Goal: Task Accomplishment & Management: Manage account settings

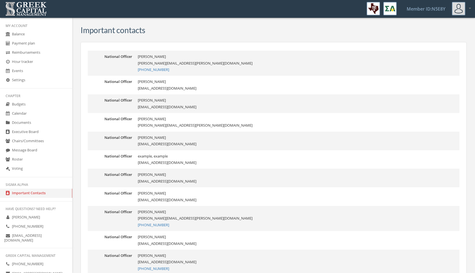
click at [30, 179] on div "My Account Balance Payment plan Reimbursements Hour tracker Events Settings Cha…" at bounding box center [36, 167] width 72 height 298
click at [30, 171] on link "Voting" at bounding box center [36, 168] width 72 height 9
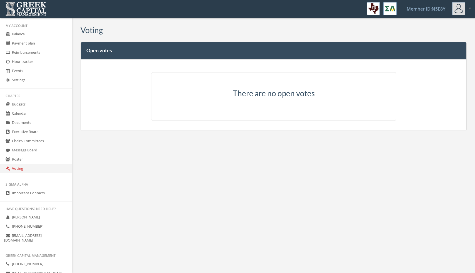
click at [25, 159] on link "Roster" at bounding box center [36, 159] width 72 height 9
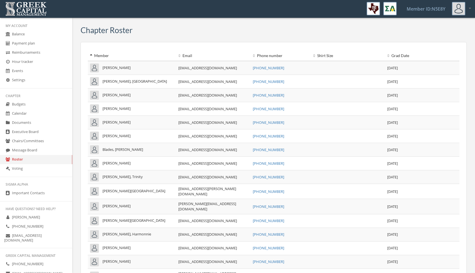
click at [26, 151] on link "Message Board" at bounding box center [36, 150] width 72 height 9
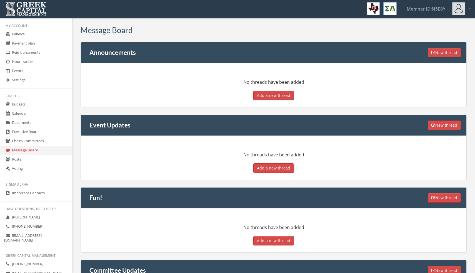
click at [28, 139] on link "Chairs/Committees" at bounding box center [36, 140] width 72 height 9
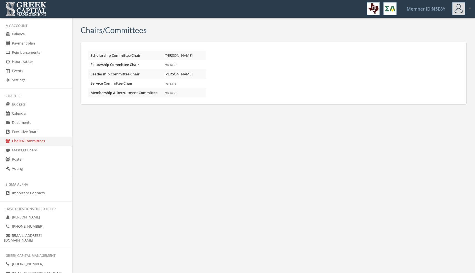
click at [28, 132] on link "Executive Board" at bounding box center [36, 131] width 72 height 9
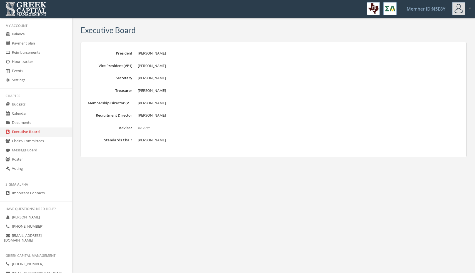
click at [22, 122] on link "Documents" at bounding box center [36, 122] width 72 height 9
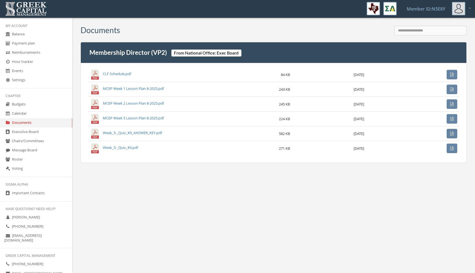
click at [25, 134] on link "Executive Board" at bounding box center [36, 131] width 72 height 9
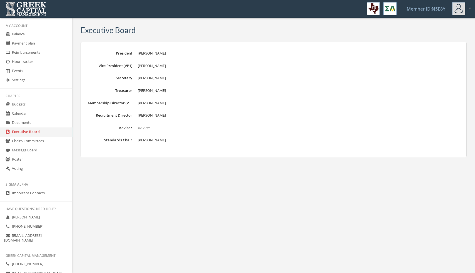
click at [25, 129] on link "Executive Board" at bounding box center [36, 131] width 72 height 9
click at [24, 121] on link "Documents" at bounding box center [36, 122] width 72 height 9
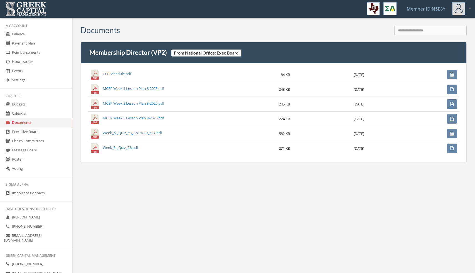
click at [23, 110] on link "Calendar" at bounding box center [36, 113] width 72 height 9
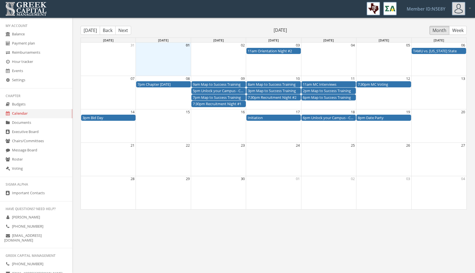
click at [22, 103] on link "Budgets" at bounding box center [36, 104] width 72 height 9
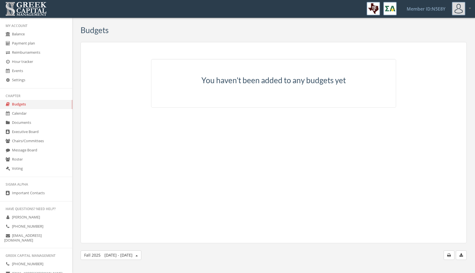
click at [33, 81] on link "Settings" at bounding box center [36, 80] width 72 height 9
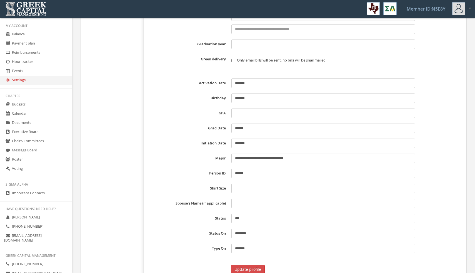
scroll to position [188, 0]
drag, startPoint x: 300, startPoint y: 159, endPoint x: 256, endPoint y: 159, distance: 43.9
click at [256, 159] on input "**********" at bounding box center [322, 157] width 183 height 9
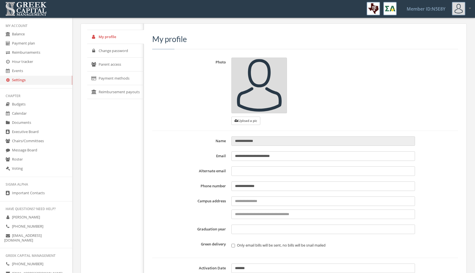
scroll to position [0, 0]
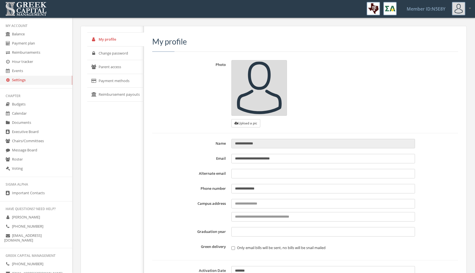
click at [253, 123] on button "Upload a pic" at bounding box center [245, 123] width 29 height 8
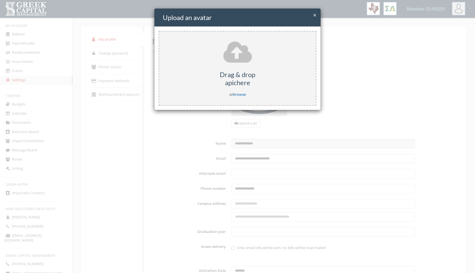
click at [241, 92] on link "browse" at bounding box center [239, 94] width 13 height 5
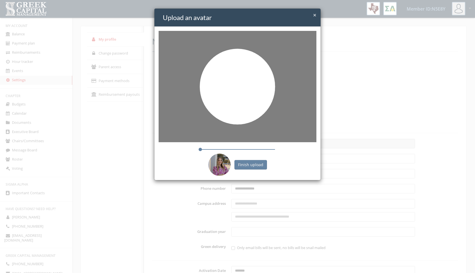
drag, startPoint x: 249, startPoint y: 113, endPoint x: 240, endPoint y: 113, distance: 8.9
click at [240, 113] on div at bounding box center [237, 86] width 75 height 75
drag, startPoint x: 255, startPoint y: 132, endPoint x: 251, endPoint y: 126, distance: 6.9
click at [251, 126] on img at bounding box center [238, 80] width 158 height 111
click at [252, 166] on button "Finish upload" at bounding box center [251, 164] width 33 height 9
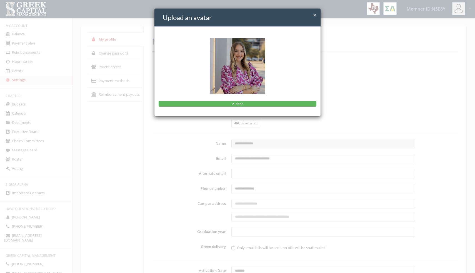
type input "**********"
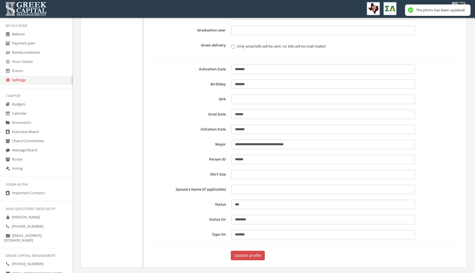
scroll to position [203, 0]
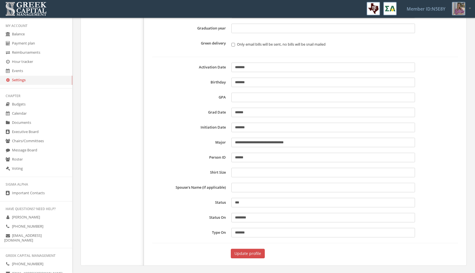
click at [248, 256] on button "Update profile" at bounding box center [248, 252] width 34 height 9
click at [115, 73] on div "My profile Change password Parent access Payment methods Reimbursement payouts" at bounding box center [114, 44] width 59 height 442
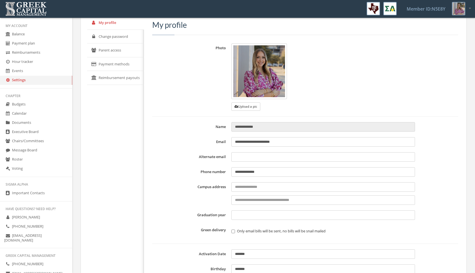
scroll to position [0, 0]
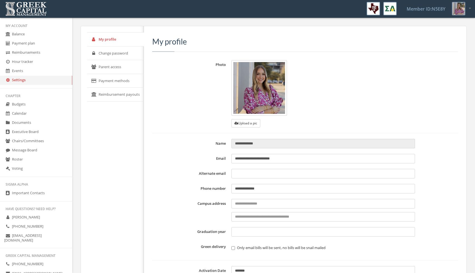
click at [48, 74] on link "Events" at bounding box center [36, 70] width 72 height 9
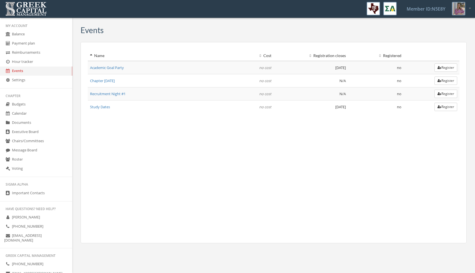
click at [48, 62] on link "Hour tracker" at bounding box center [36, 61] width 72 height 9
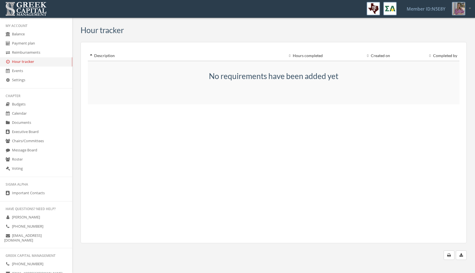
click at [50, 54] on link "Reimbursements" at bounding box center [36, 52] width 72 height 9
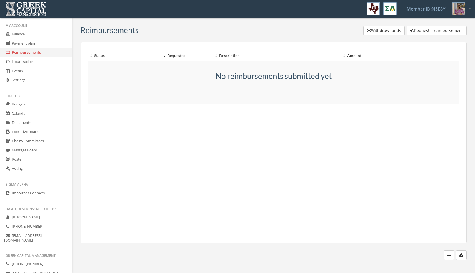
click at [49, 43] on link "Payment plan" at bounding box center [36, 43] width 72 height 9
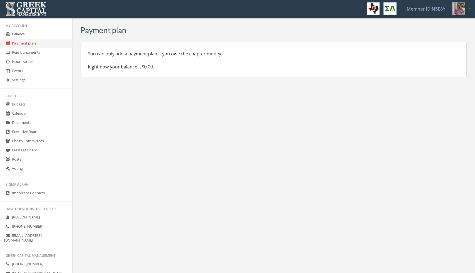
click at [50, 35] on link "Balance" at bounding box center [36, 34] width 72 height 9
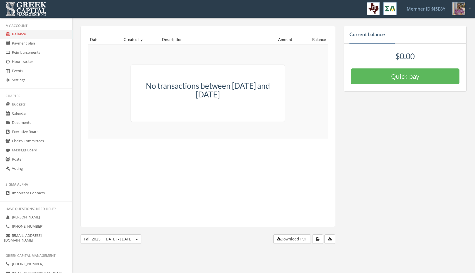
click at [50, 44] on link "Payment plan" at bounding box center [36, 43] width 72 height 9
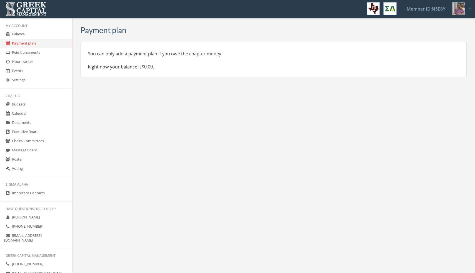
click at [50, 130] on link "Executive Board" at bounding box center [36, 131] width 72 height 9
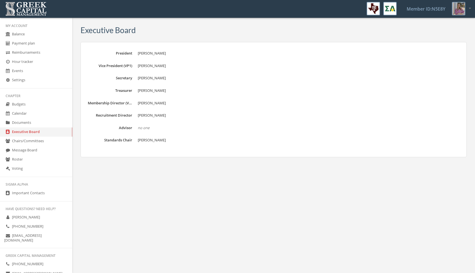
click at [54, 124] on link "Documents" at bounding box center [36, 122] width 72 height 9
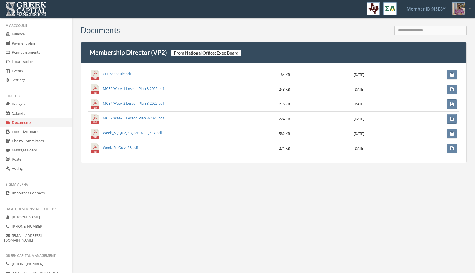
click at [54, 113] on link "Calendar" at bounding box center [36, 113] width 72 height 9
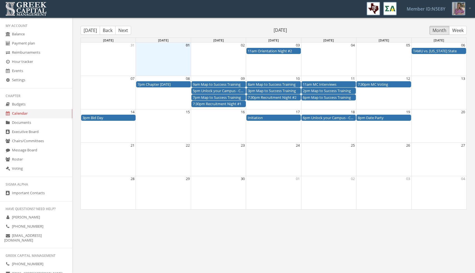
click at [55, 104] on link "Budgets" at bounding box center [36, 104] width 72 height 9
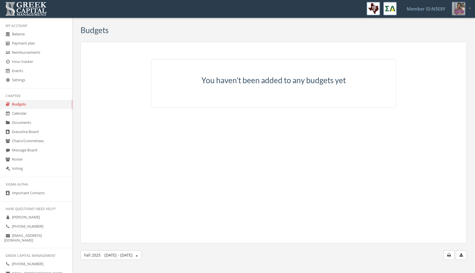
click at [51, 171] on link "Voting" at bounding box center [36, 168] width 72 height 9
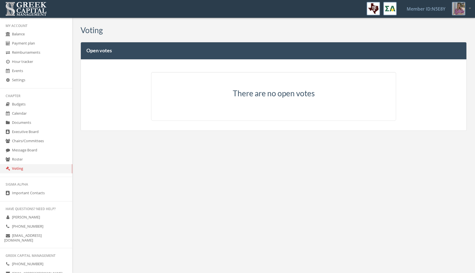
click at [49, 161] on link "Roster" at bounding box center [36, 159] width 72 height 9
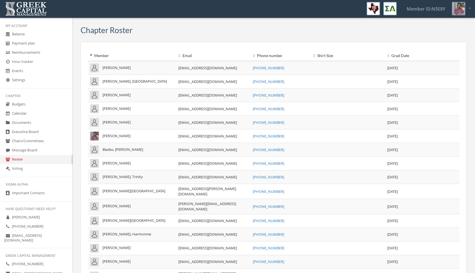
click at [40, 127] on link "Documents" at bounding box center [36, 122] width 72 height 9
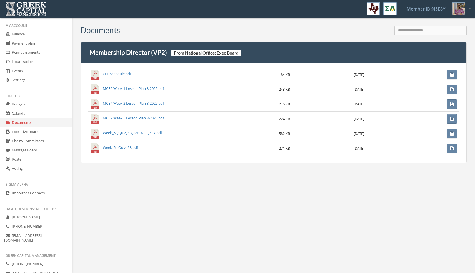
click at [37, 172] on link "Voting" at bounding box center [36, 168] width 72 height 9
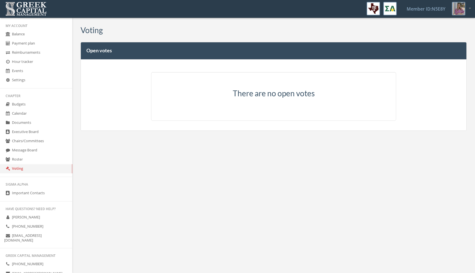
click at [38, 152] on link "Message Board" at bounding box center [36, 150] width 72 height 9
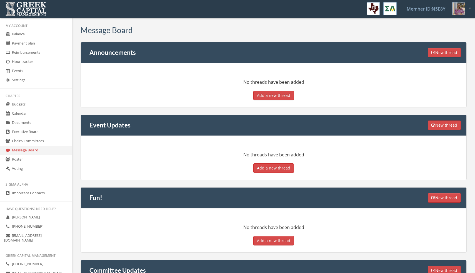
click at [30, 150] on link "Message Board" at bounding box center [36, 150] width 72 height 9
click at [45, 159] on link "Roster" at bounding box center [36, 159] width 72 height 9
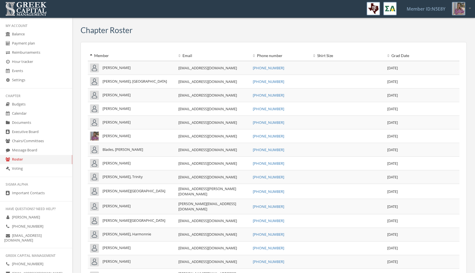
click at [36, 151] on link "Message Board" at bounding box center [36, 150] width 72 height 9
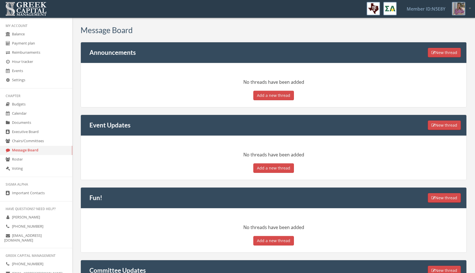
click at [34, 169] on link "Voting" at bounding box center [36, 168] width 72 height 9
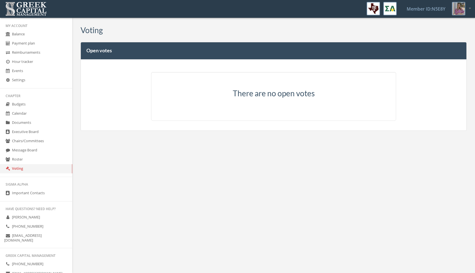
click at [34, 163] on link "Roster" at bounding box center [36, 159] width 72 height 9
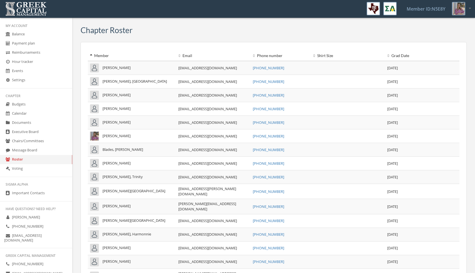
click at [40, 151] on link "Message Board" at bounding box center [36, 150] width 72 height 9
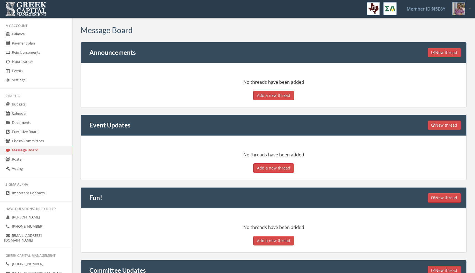
click at [437, 55] on button "New thread" at bounding box center [444, 52] width 33 height 9
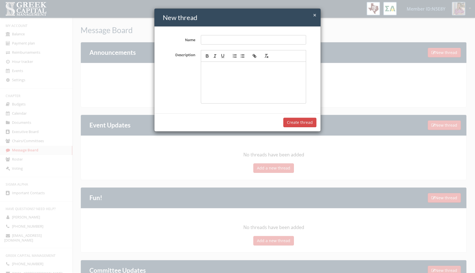
click at [315, 16] on span "×" at bounding box center [314, 15] width 3 height 8
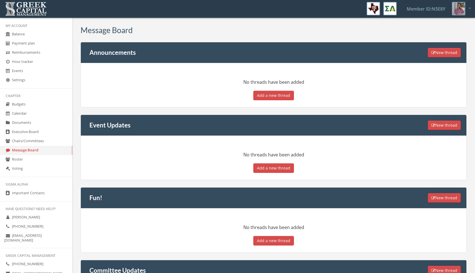
click at [53, 217] on link "[PERSON_NAME]" at bounding box center [36, 217] width 72 height 9
click at [34, 143] on link "Chairs/Committees" at bounding box center [36, 140] width 72 height 9
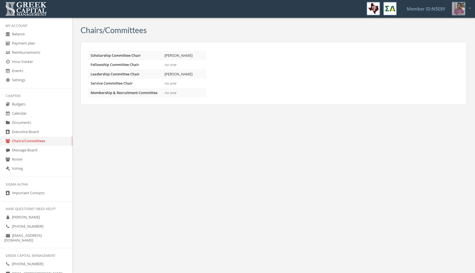
click at [30, 145] on link "Chairs/Committees" at bounding box center [36, 140] width 72 height 9
click at [28, 151] on link "Message Board" at bounding box center [36, 150] width 72 height 9
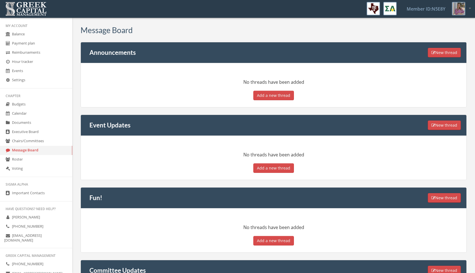
click at [28, 160] on link "Roster" at bounding box center [36, 159] width 72 height 9
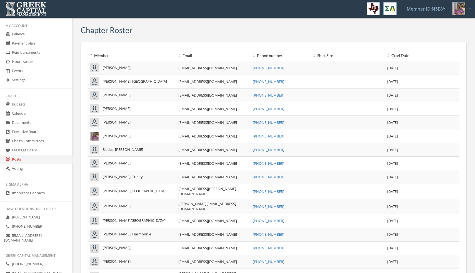
click at [29, 169] on link "Voting" at bounding box center [36, 168] width 72 height 9
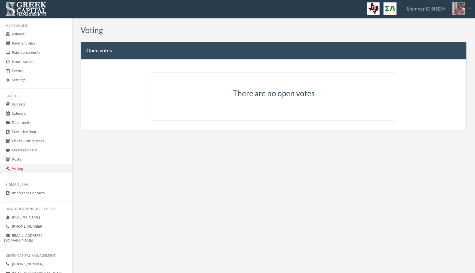
click at [31, 163] on link "Roster" at bounding box center [36, 159] width 72 height 9
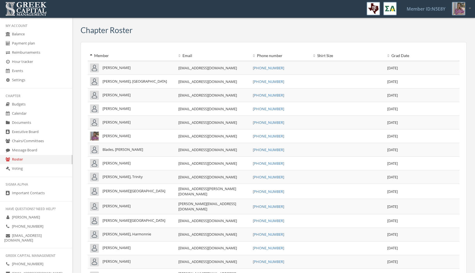
click at [40, 153] on link "Message Board" at bounding box center [36, 150] width 72 height 9
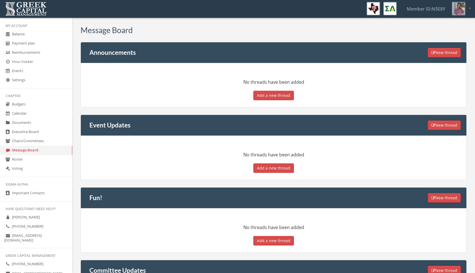
click at [37, 163] on link "Roster" at bounding box center [36, 159] width 72 height 9
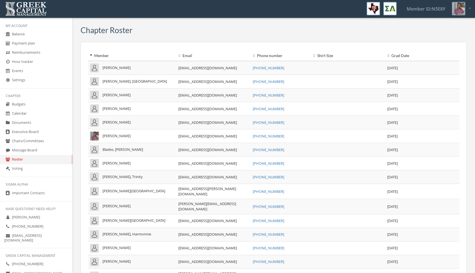
click at [37, 169] on link "Voting" at bounding box center [36, 168] width 72 height 9
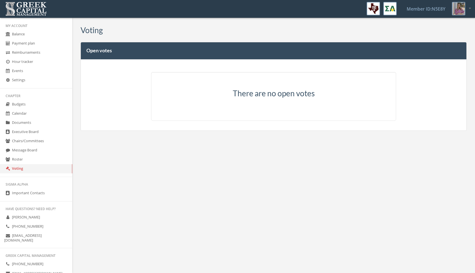
click at [33, 159] on link "Roster" at bounding box center [36, 159] width 72 height 9
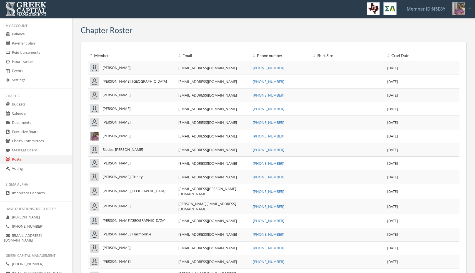
click at [37, 153] on link "Message Board" at bounding box center [36, 150] width 72 height 9
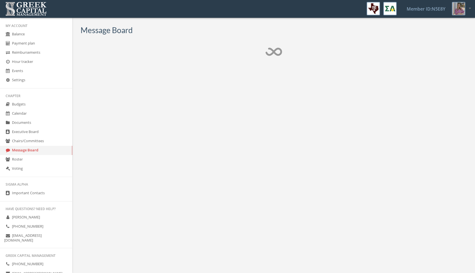
click at [37, 161] on link "Roster" at bounding box center [36, 159] width 72 height 9
click at [34, 169] on link "Voting" at bounding box center [36, 168] width 72 height 9
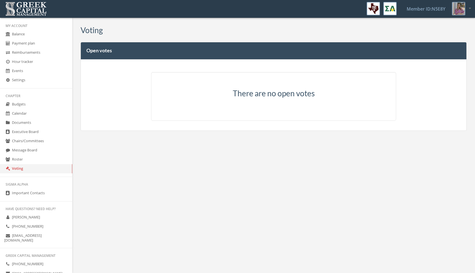
click at [31, 67] on link "Events" at bounding box center [36, 70] width 72 height 9
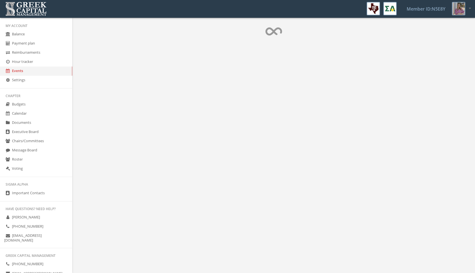
click at [31, 61] on link "Hour tracker" at bounding box center [36, 61] width 72 height 9
click at [36, 54] on link "Reimbursements" at bounding box center [36, 52] width 72 height 9
click at [34, 46] on link "Payment plan" at bounding box center [36, 43] width 72 height 9
click at [34, 33] on link "Balance" at bounding box center [36, 34] width 72 height 9
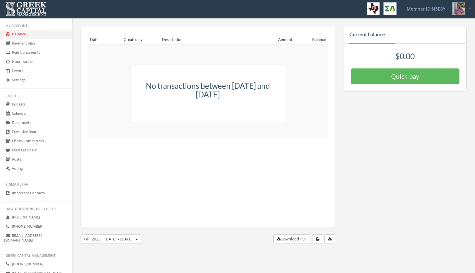
click at [34, 40] on link "Payment plan" at bounding box center [36, 43] width 72 height 9
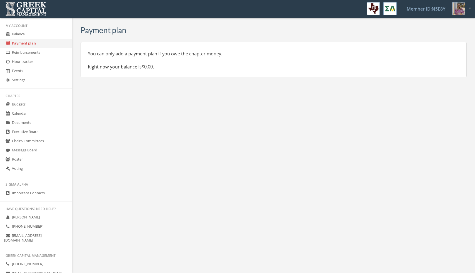
click at [33, 31] on link "Balance" at bounding box center [36, 34] width 72 height 9
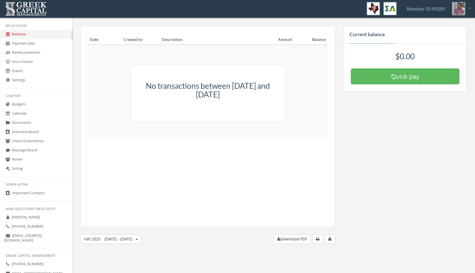
click at [31, 148] on link "Message Board" at bounding box center [36, 150] width 72 height 9
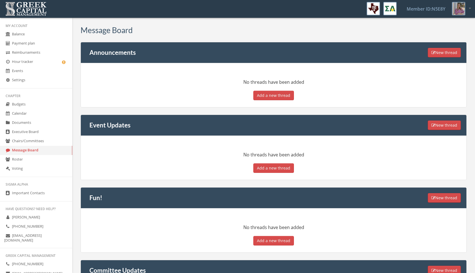
click at [46, 62] on link "Hour tracker" at bounding box center [36, 61] width 72 height 9
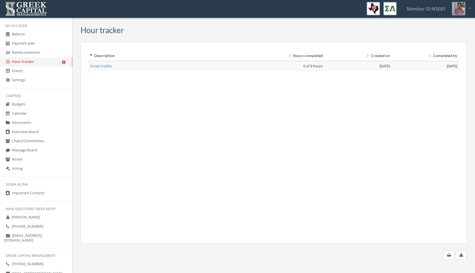
click at [101, 69] on td "Social Credits" at bounding box center [168, 66] width 161 height 10
click at [101, 66] on link "Social Credits" at bounding box center [101, 65] width 22 height 5
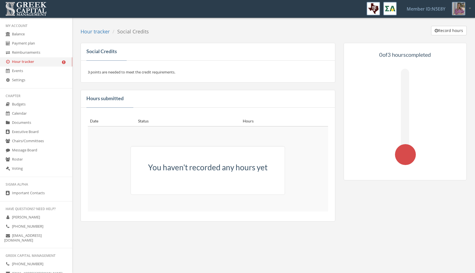
click at [23, 51] on link "Reimbursements" at bounding box center [36, 52] width 72 height 9
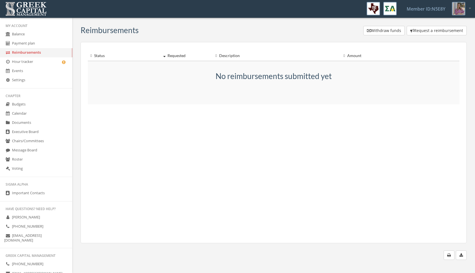
click at [28, 46] on link "Payment plan" at bounding box center [36, 43] width 72 height 9
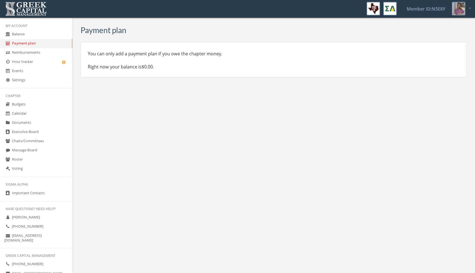
click at [31, 34] on link "Balance" at bounding box center [36, 34] width 72 height 9
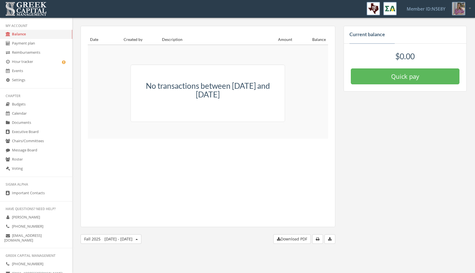
click at [31, 40] on link "Payment plan" at bounding box center [36, 43] width 72 height 9
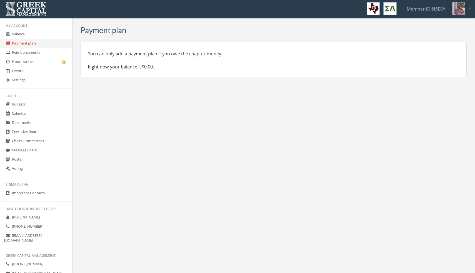
click at [33, 52] on link "Reimbursements" at bounding box center [36, 52] width 72 height 9
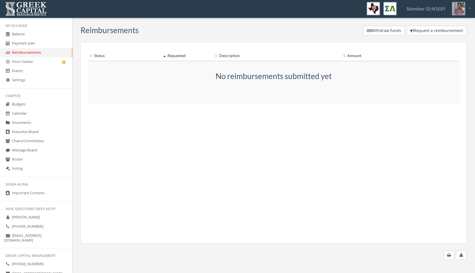
click at [33, 59] on link "Hour tracker" at bounding box center [36, 61] width 72 height 9
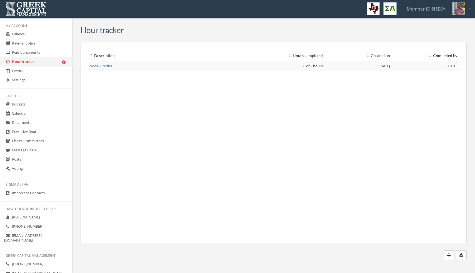
click at [33, 70] on link "Events" at bounding box center [36, 70] width 72 height 9
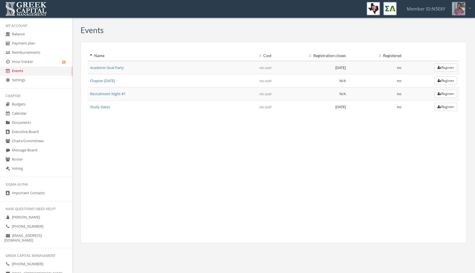
click at [35, 82] on link "Settings" at bounding box center [36, 80] width 72 height 9
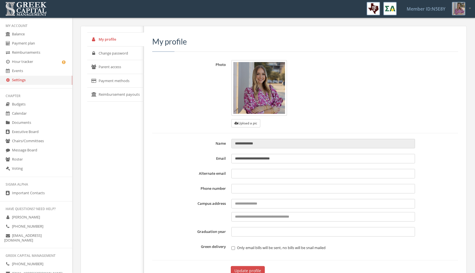
type input "**********"
click at [36, 108] on link "Budgets" at bounding box center [36, 104] width 72 height 9
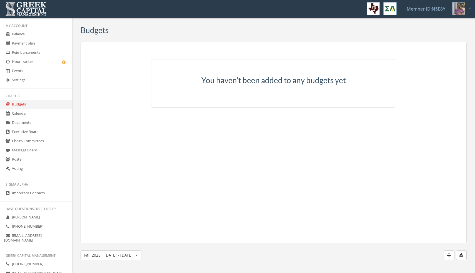
click at [36, 114] on link "Calendar" at bounding box center [36, 113] width 72 height 9
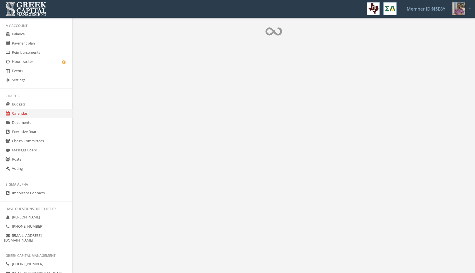
click at [36, 124] on link "Documents" at bounding box center [36, 122] width 72 height 9
click at [36, 127] on link "Executive Board" at bounding box center [36, 131] width 72 height 9
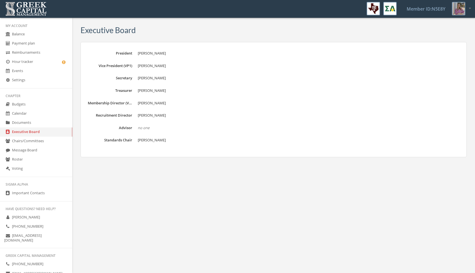
click at [36, 136] on link "Executive Board" at bounding box center [36, 131] width 72 height 9
click at [38, 141] on link "Chairs/Committees" at bounding box center [36, 140] width 72 height 9
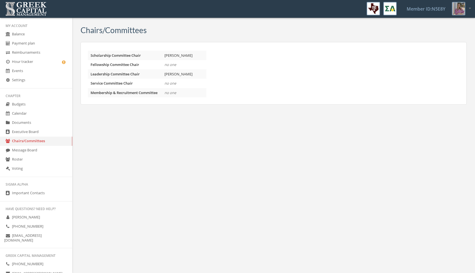
click at [15, 191] on link "Important Contacts" at bounding box center [36, 192] width 72 height 9
